Goal: Information Seeking & Learning: Learn about a topic

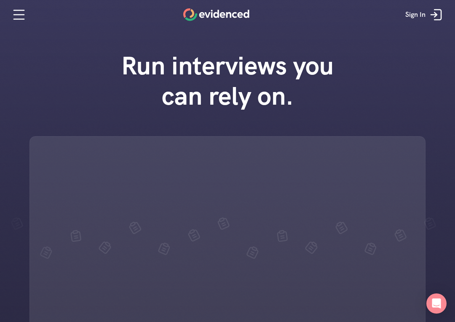
click at [435, 322] on div "Run interviews you can rely on." at bounding box center [227, 217] width 455 height 350
